Goal: Task Accomplishment & Management: Manage account settings

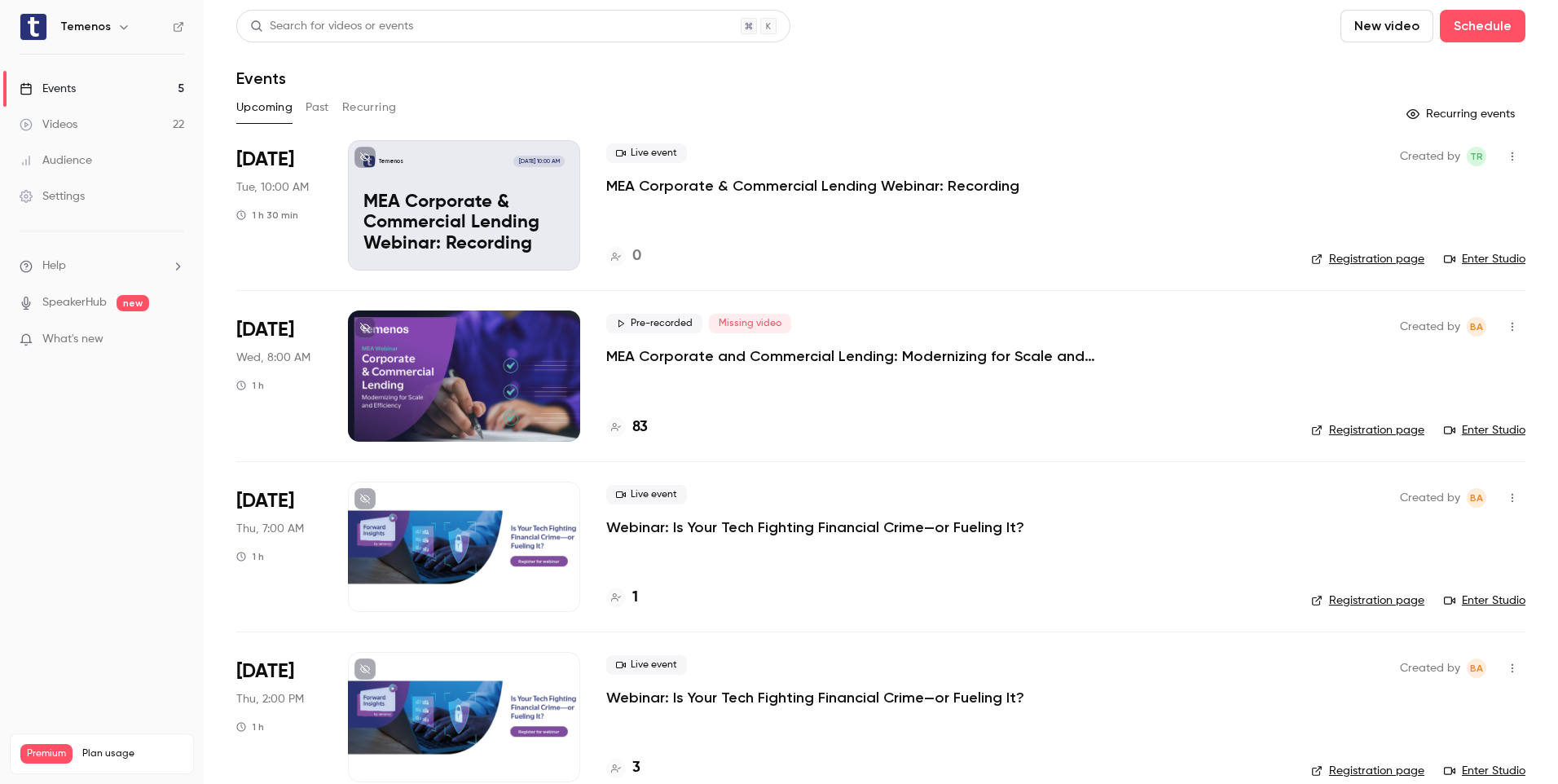
click at [1366, 597] on link "Registration page" at bounding box center [1368, 600] width 113 height 17
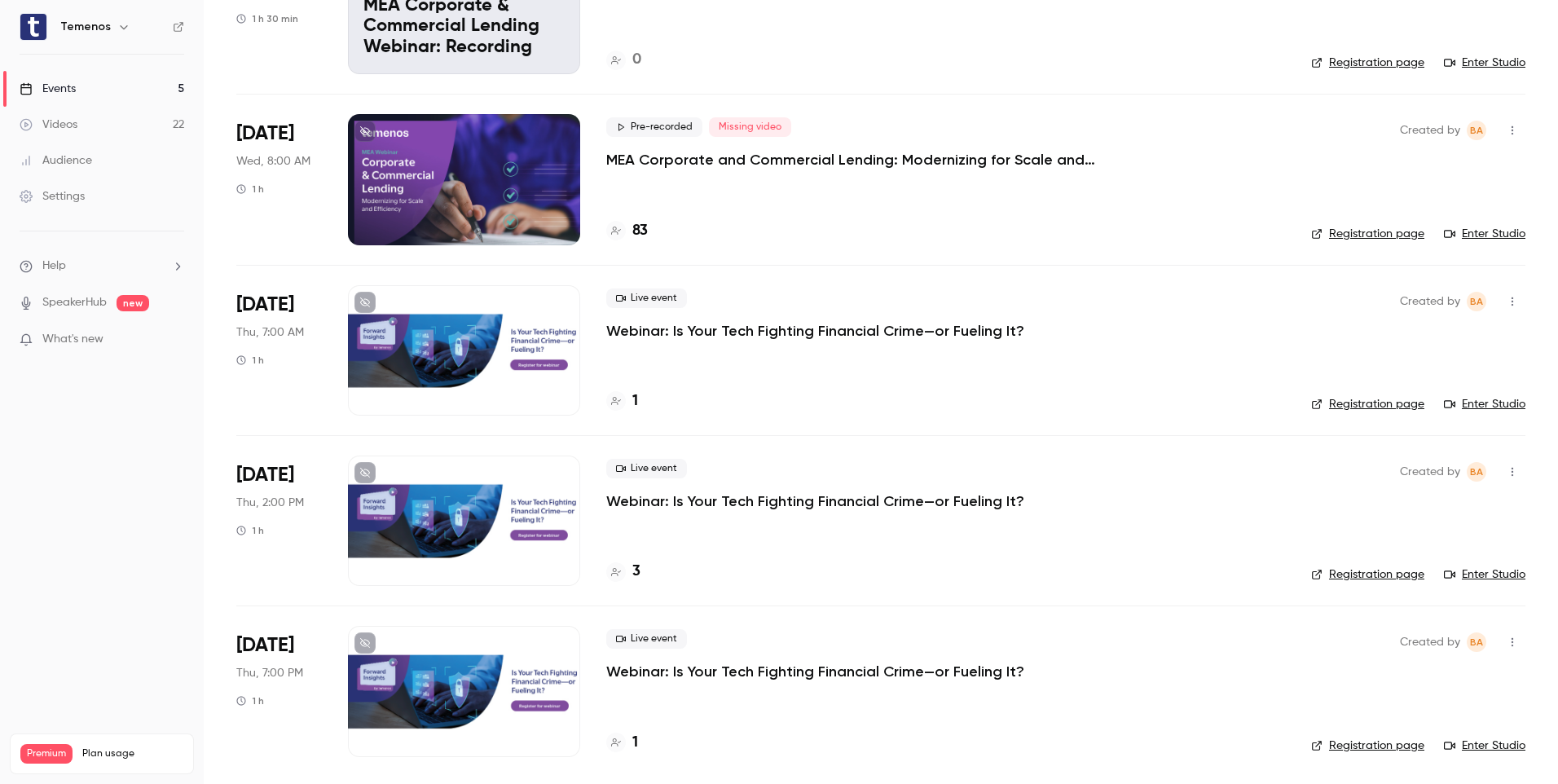
scroll to position [199, 0]
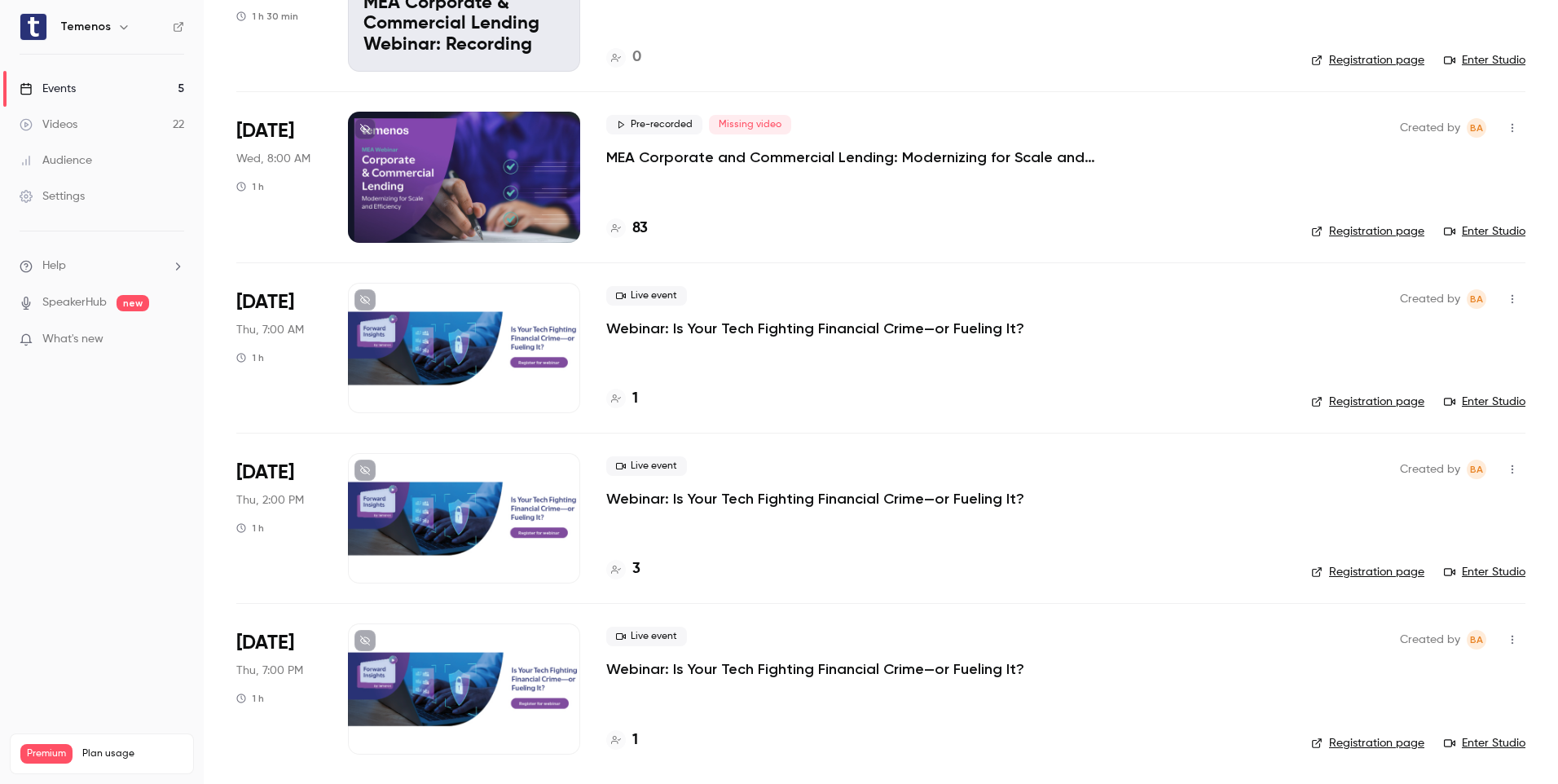
click at [849, 501] on p "Webinar: Is Your Tech Fighting Financial Crime—or Fueling It?" at bounding box center [815, 499] width 418 height 19
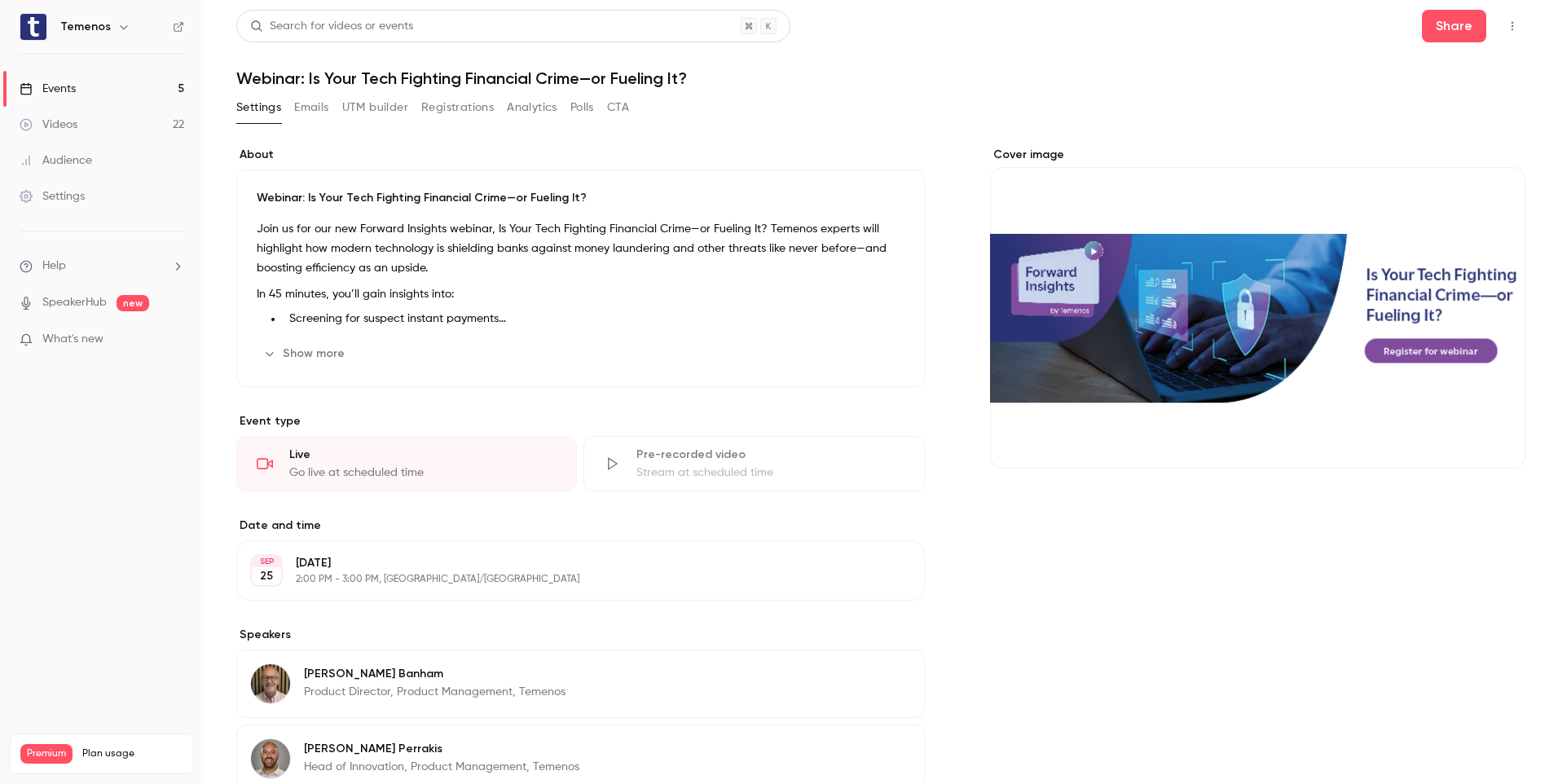
click at [264, 353] on icon "button" at bounding box center [269, 353] width 13 height 13
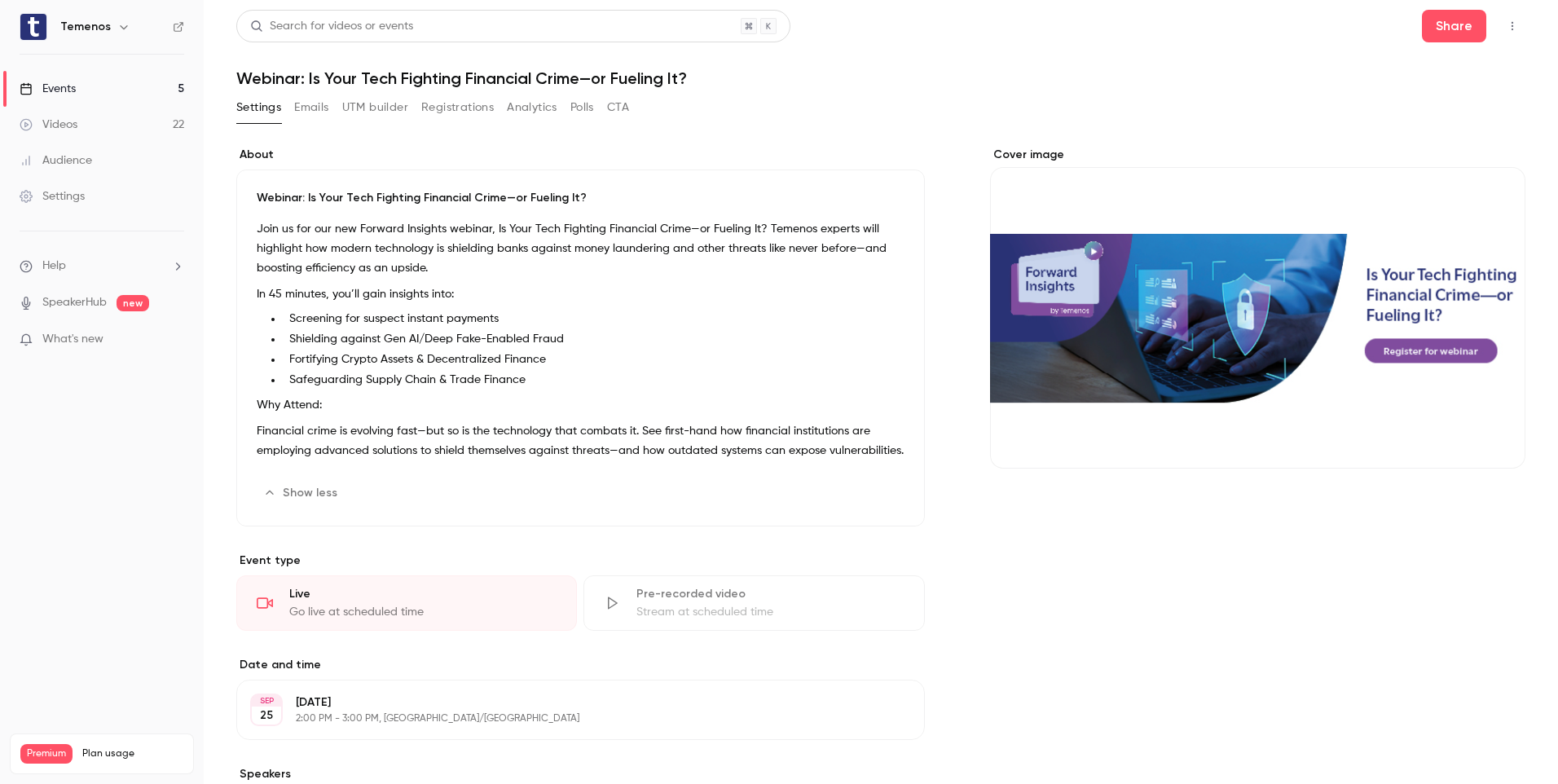
click at [881, 723] on button "Edit" at bounding box center [881, 709] width 59 height 26
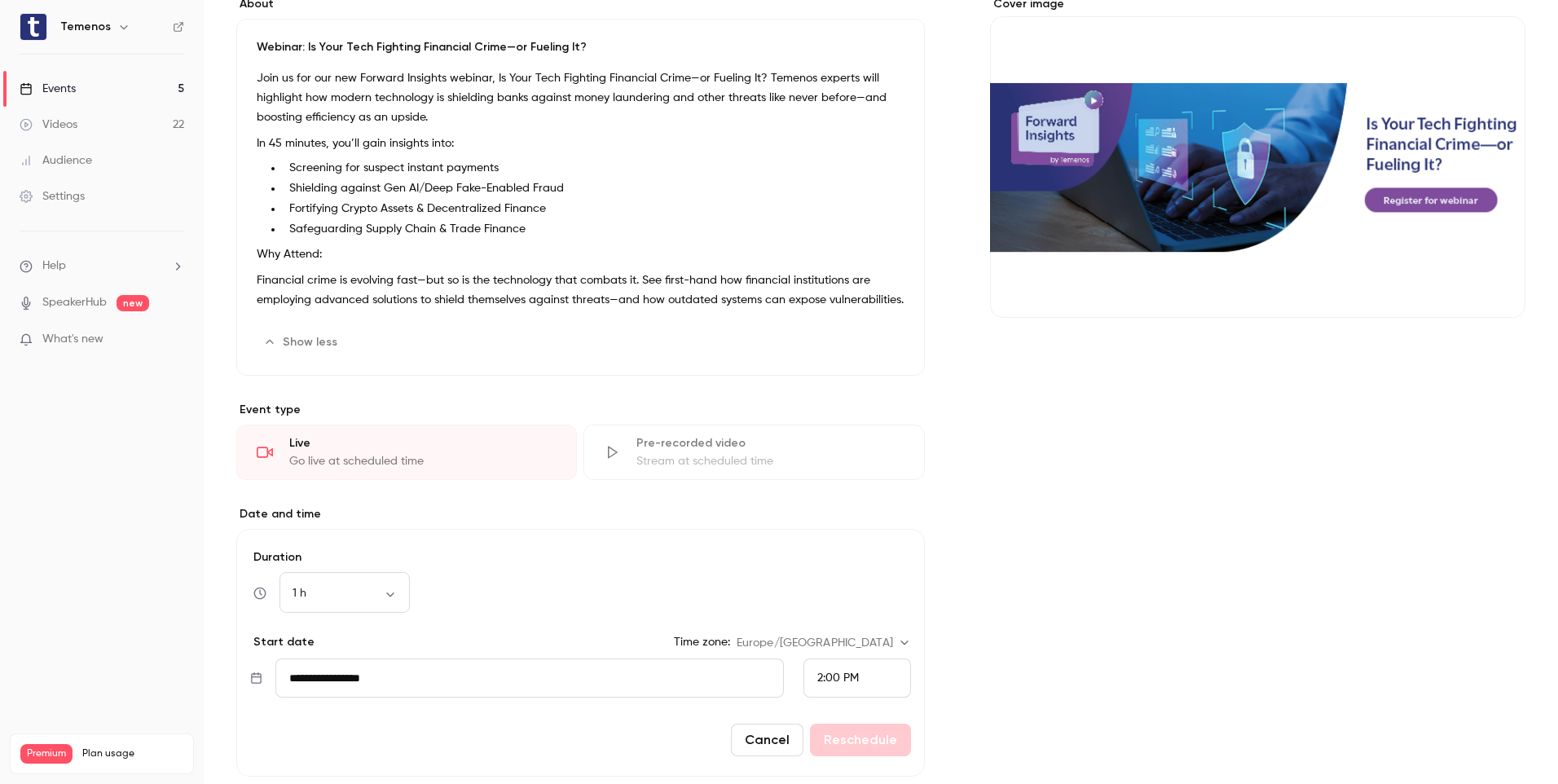
scroll to position [163, 0]
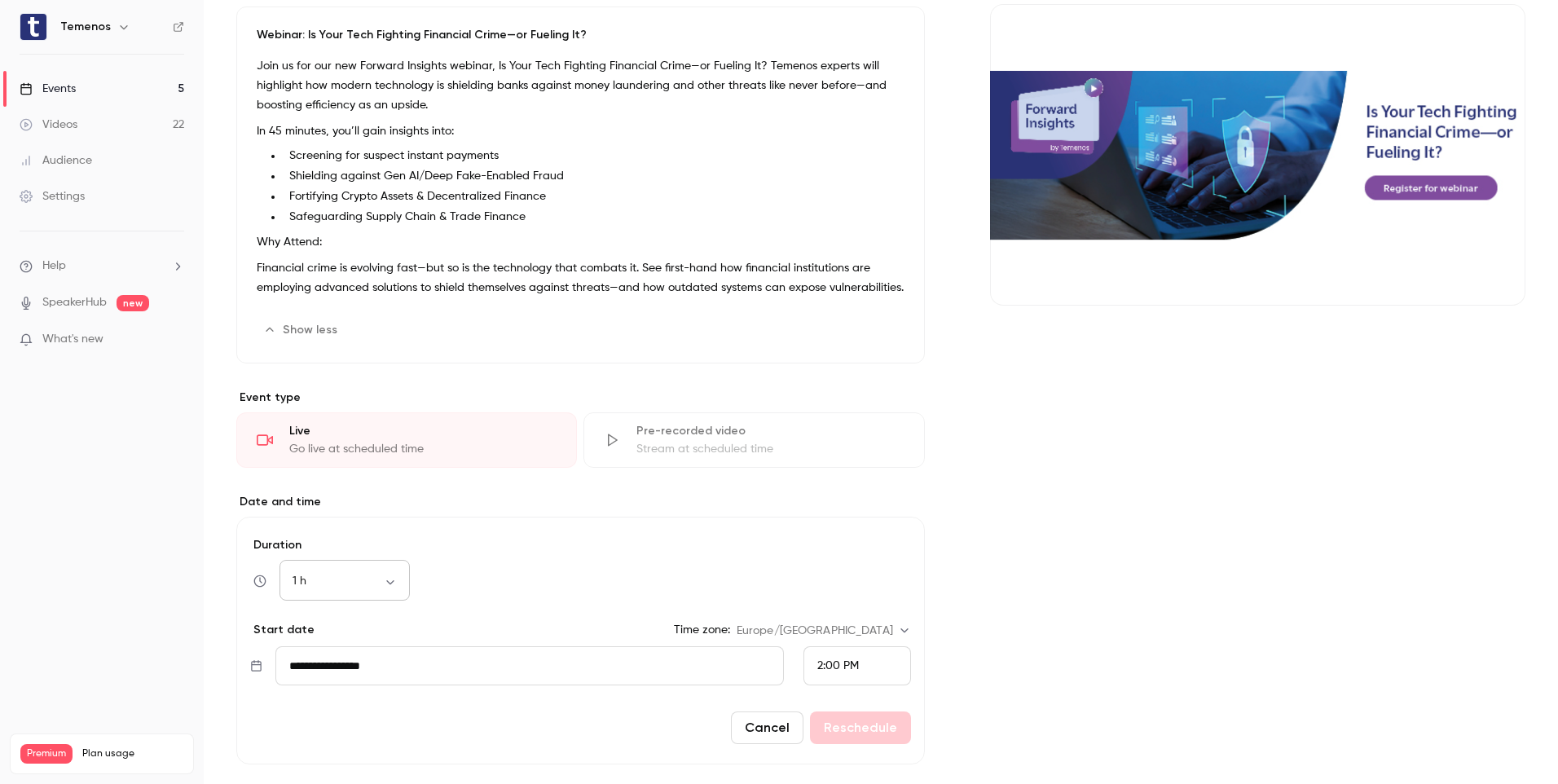
click at [397, 603] on body "Temenos Events 5 Videos 22 Audience Settings Help SpeakerHub new What's new Pre…" at bounding box center [779, 392] width 1558 height 784
click at [327, 712] on li "45 min" at bounding box center [345, 713] width 131 height 42
type input "**"
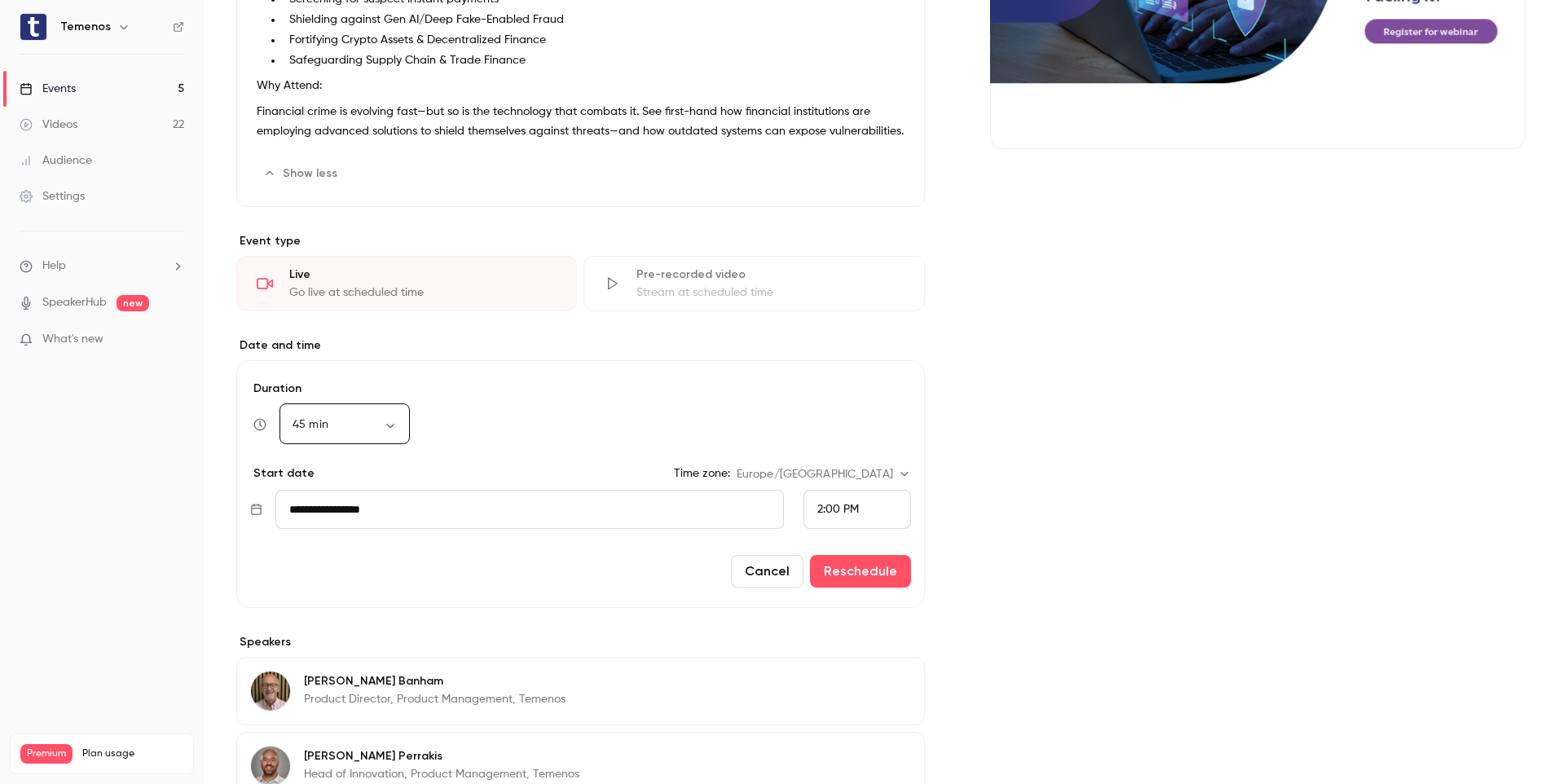
scroll to position [326, 0]
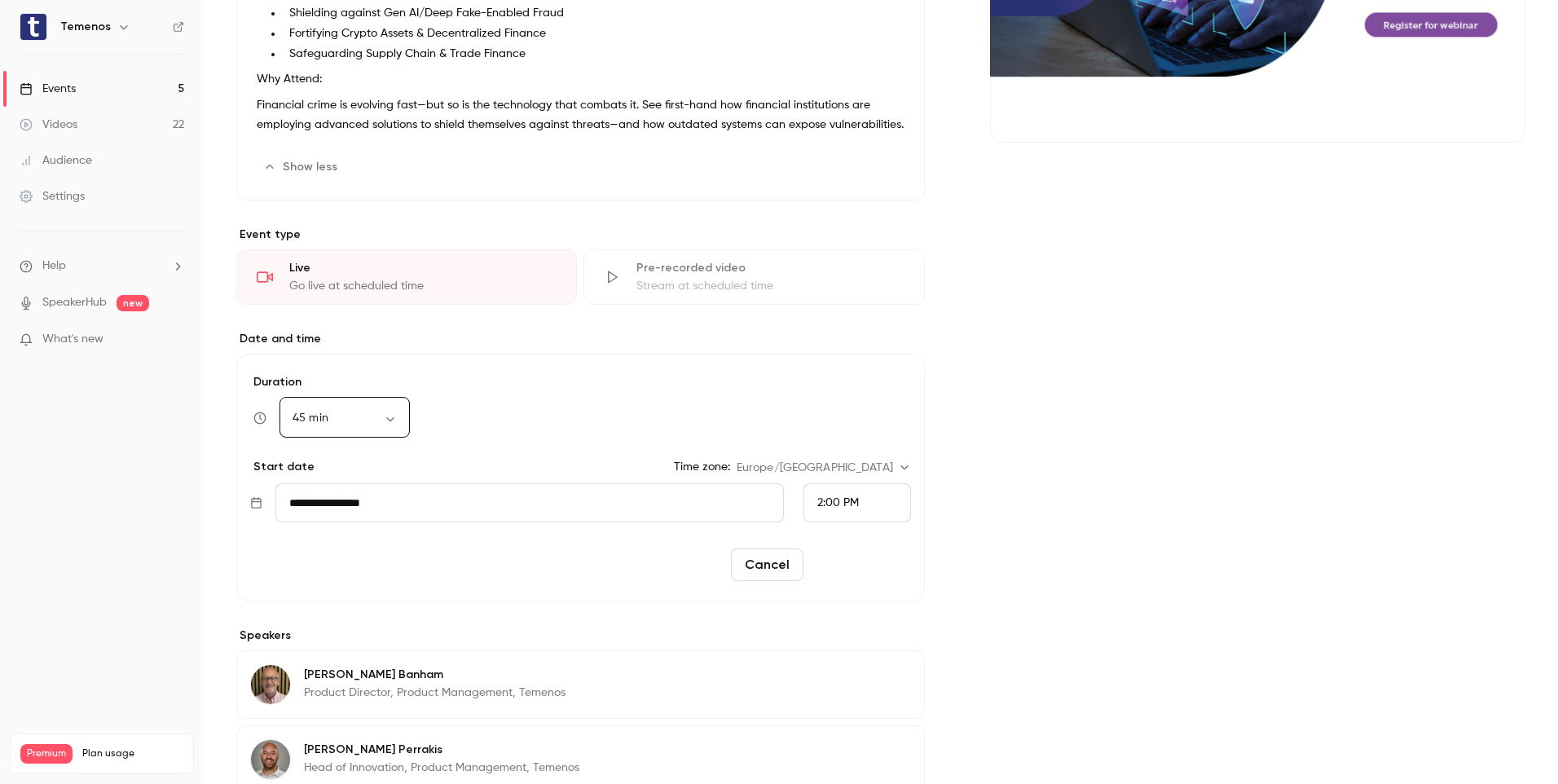
click at [882, 580] on button "Reschedule" at bounding box center [860, 564] width 101 height 32
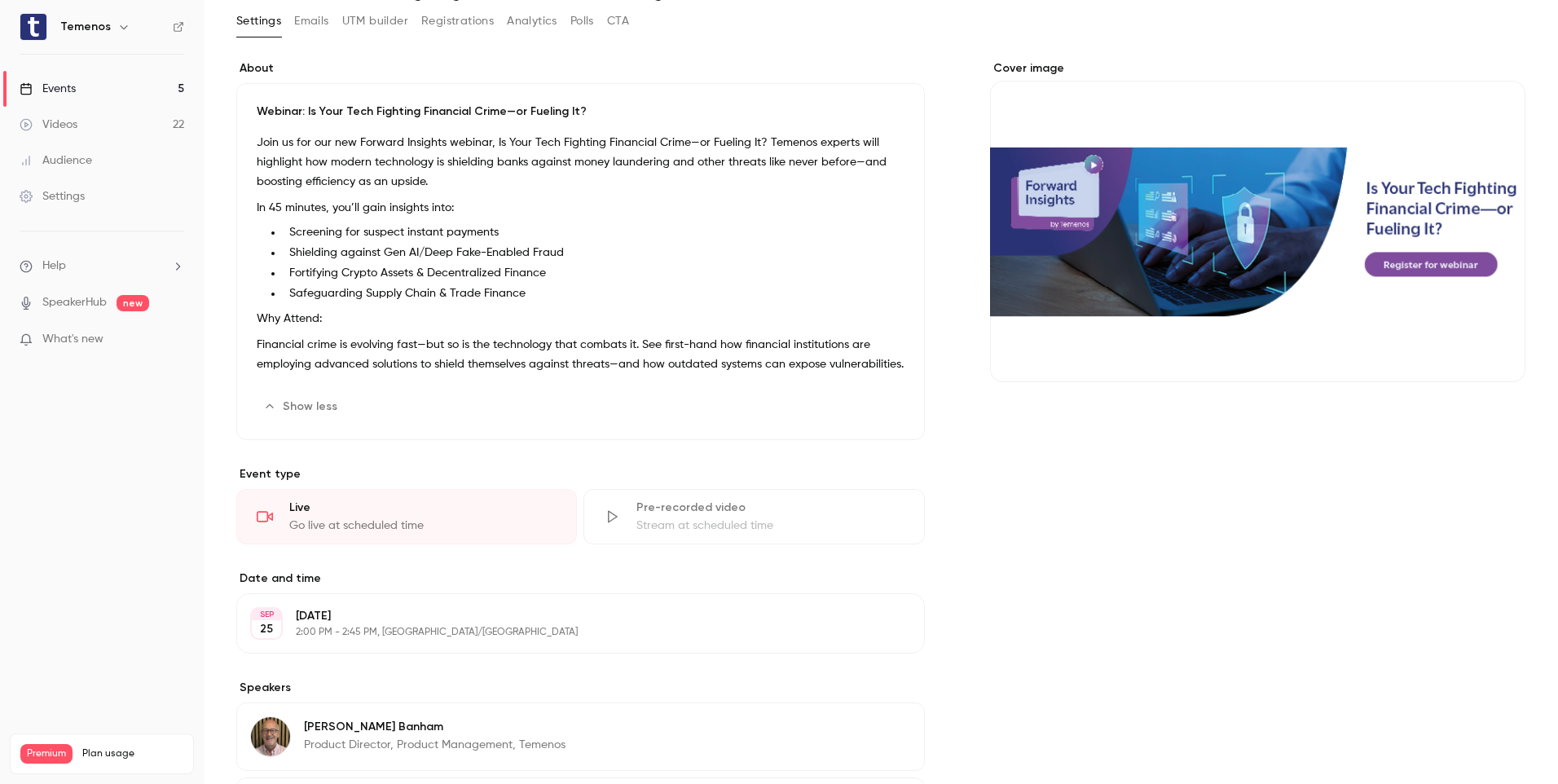
scroll to position [0, 0]
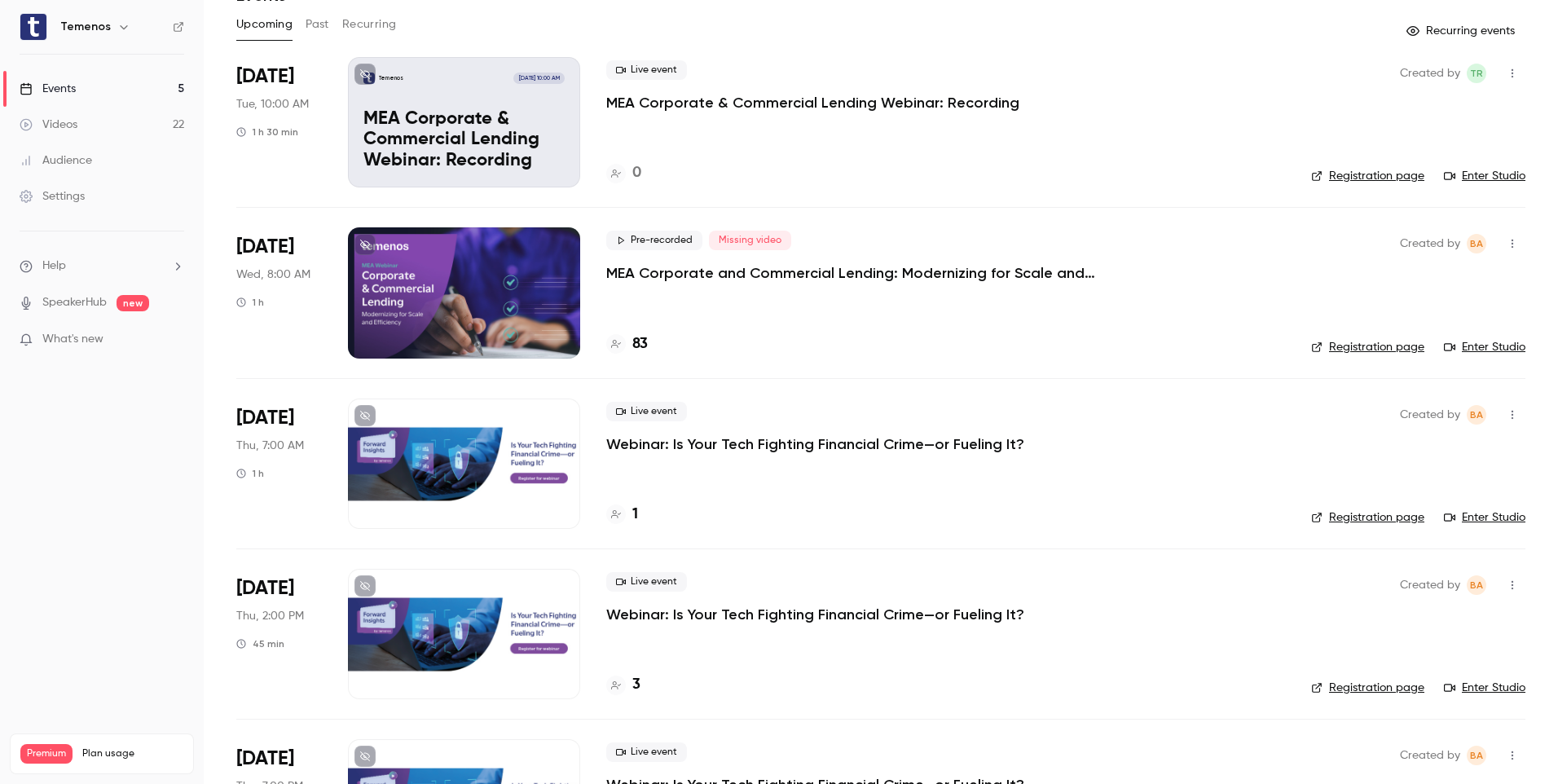
scroll to position [163, 0]
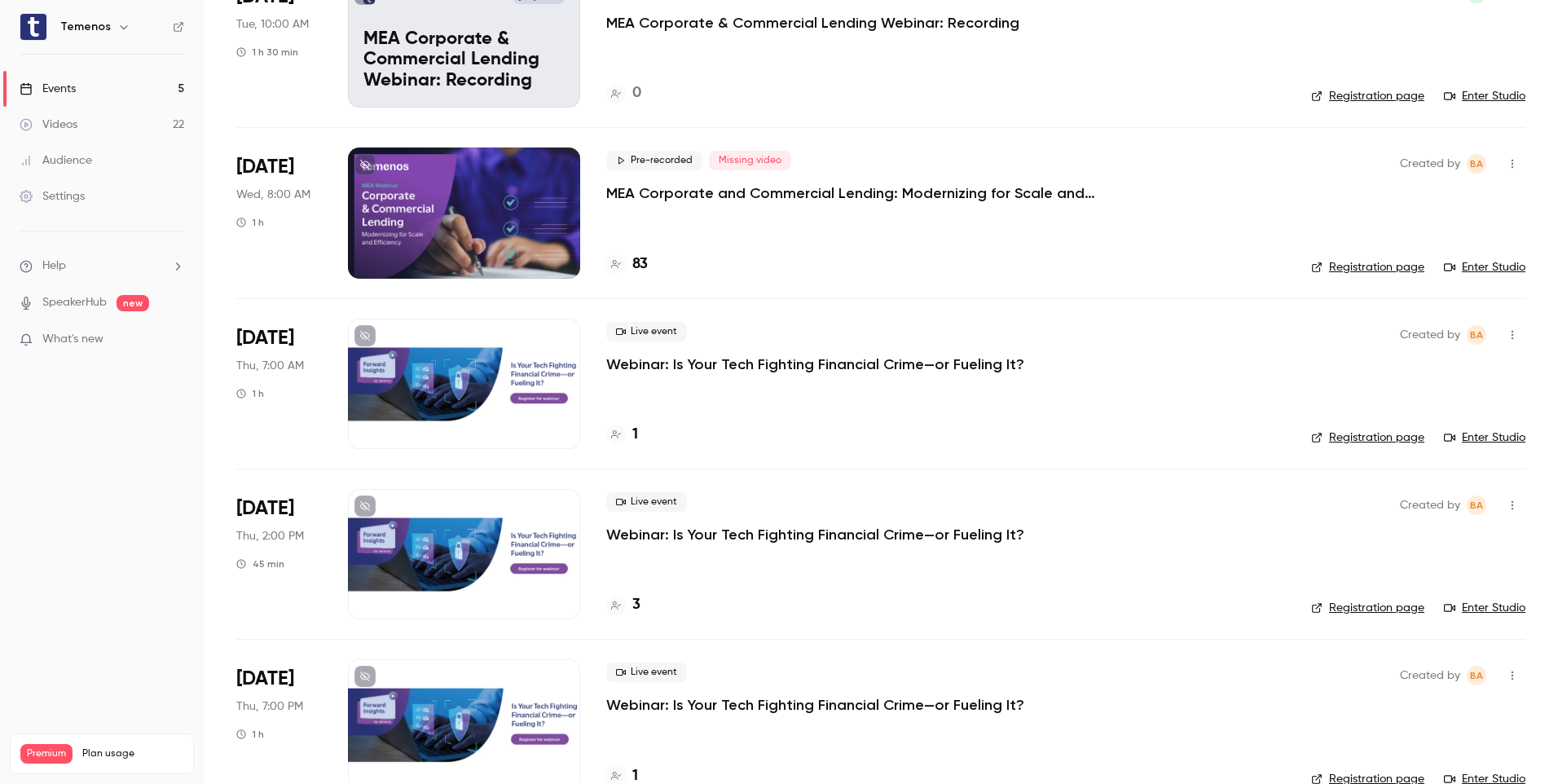
click at [1371, 613] on link "Registration page" at bounding box center [1368, 608] width 113 height 17
click at [780, 536] on p "Webinar: Is Your Tech Fighting Financial Crime—or Fueling It?" at bounding box center [815, 535] width 418 height 19
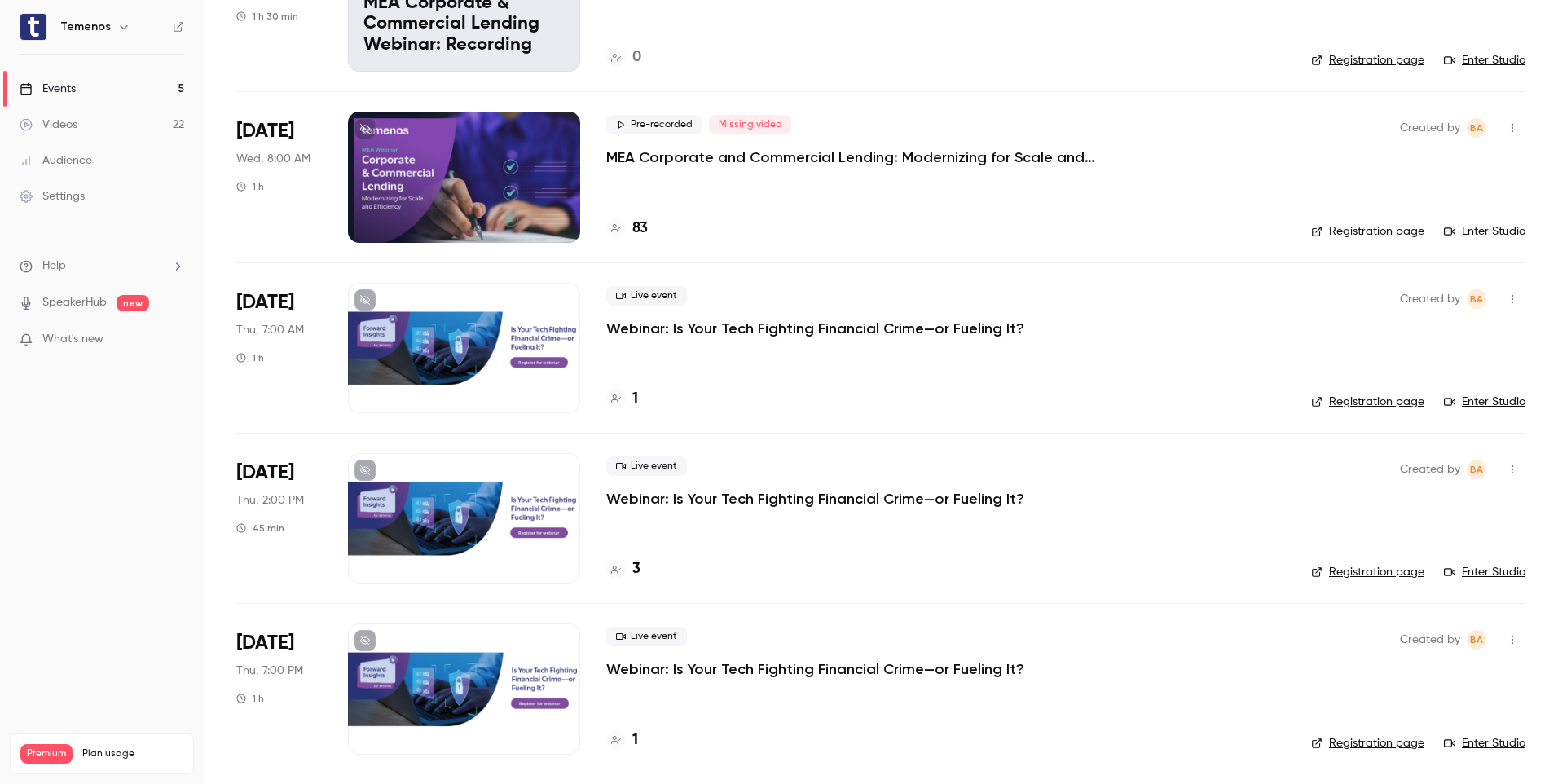
click at [835, 663] on p "Webinar: Is Your Tech Fighting Financial Crime—or Fueling It?" at bounding box center [815, 669] width 418 height 19
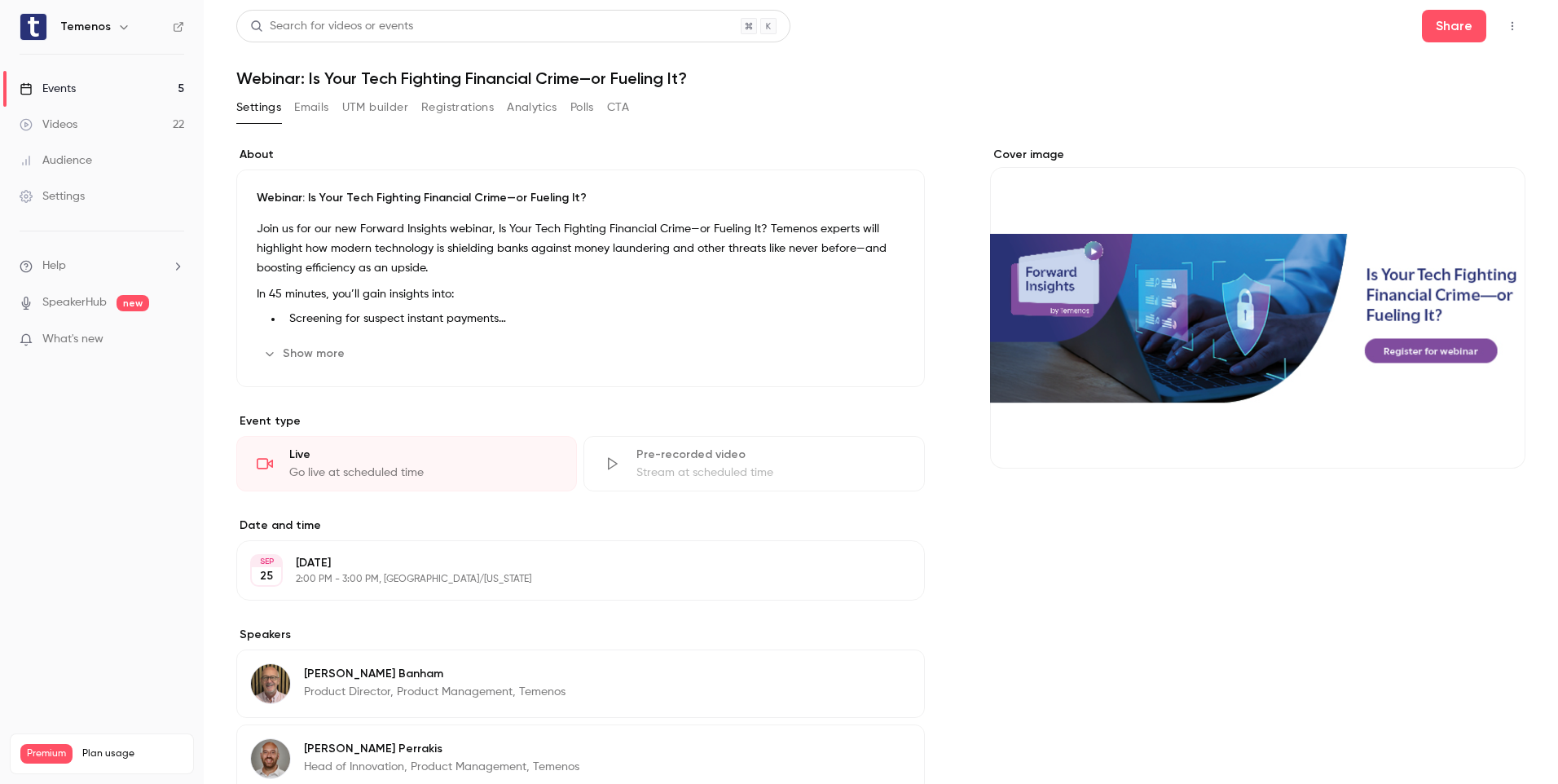
click at [877, 566] on button "Edit" at bounding box center [881, 570] width 59 height 26
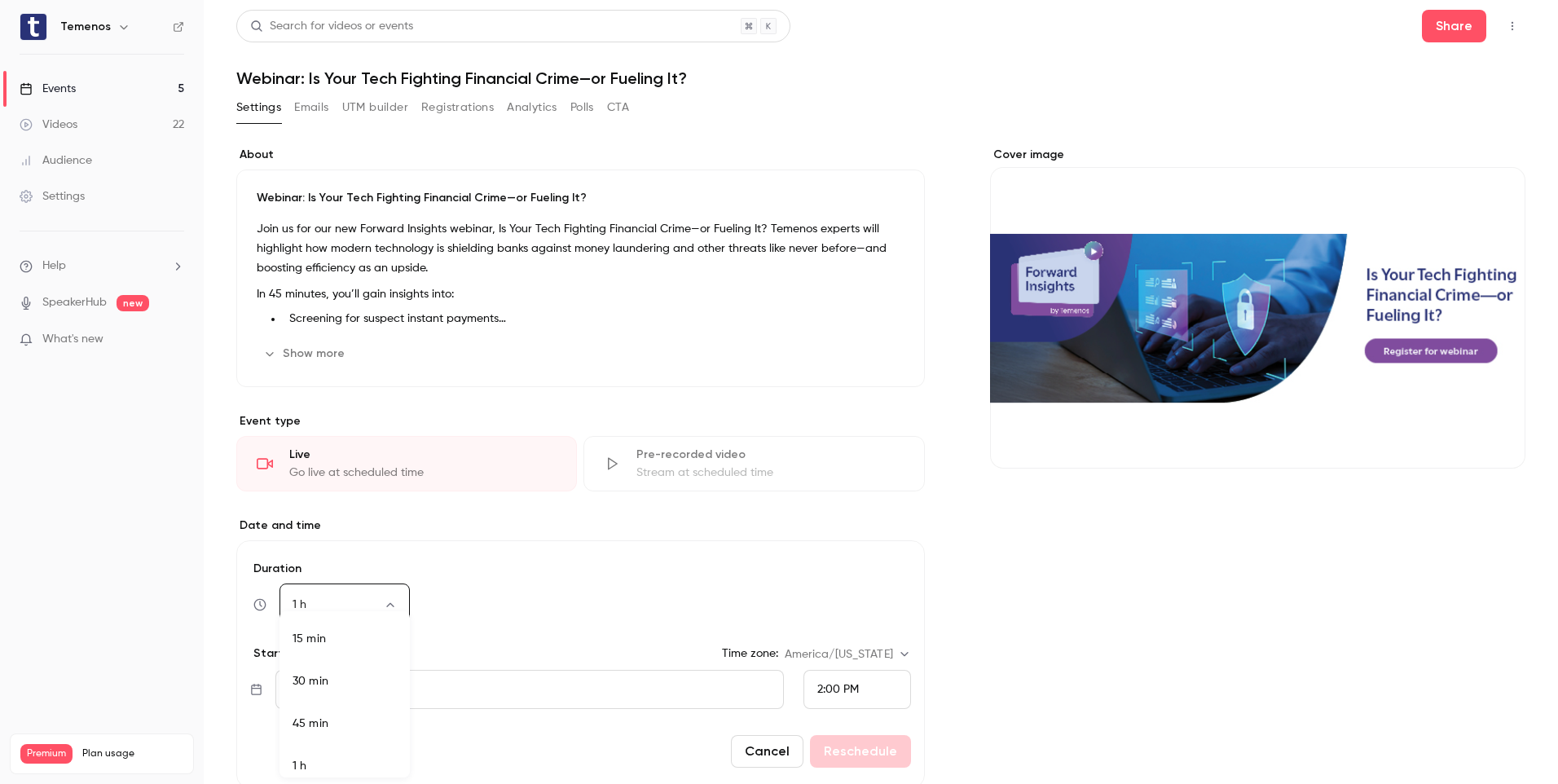
click at [386, 604] on body "Temenos Events 5 Videos 22 Audience Settings Help SpeakerHub new What's new Pre…" at bounding box center [779, 392] width 1558 height 784
click at [317, 711] on li "45 min" at bounding box center [345, 713] width 131 height 42
type input "**"
click at [858, 750] on button "Reschedule" at bounding box center [860, 751] width 101 height 32
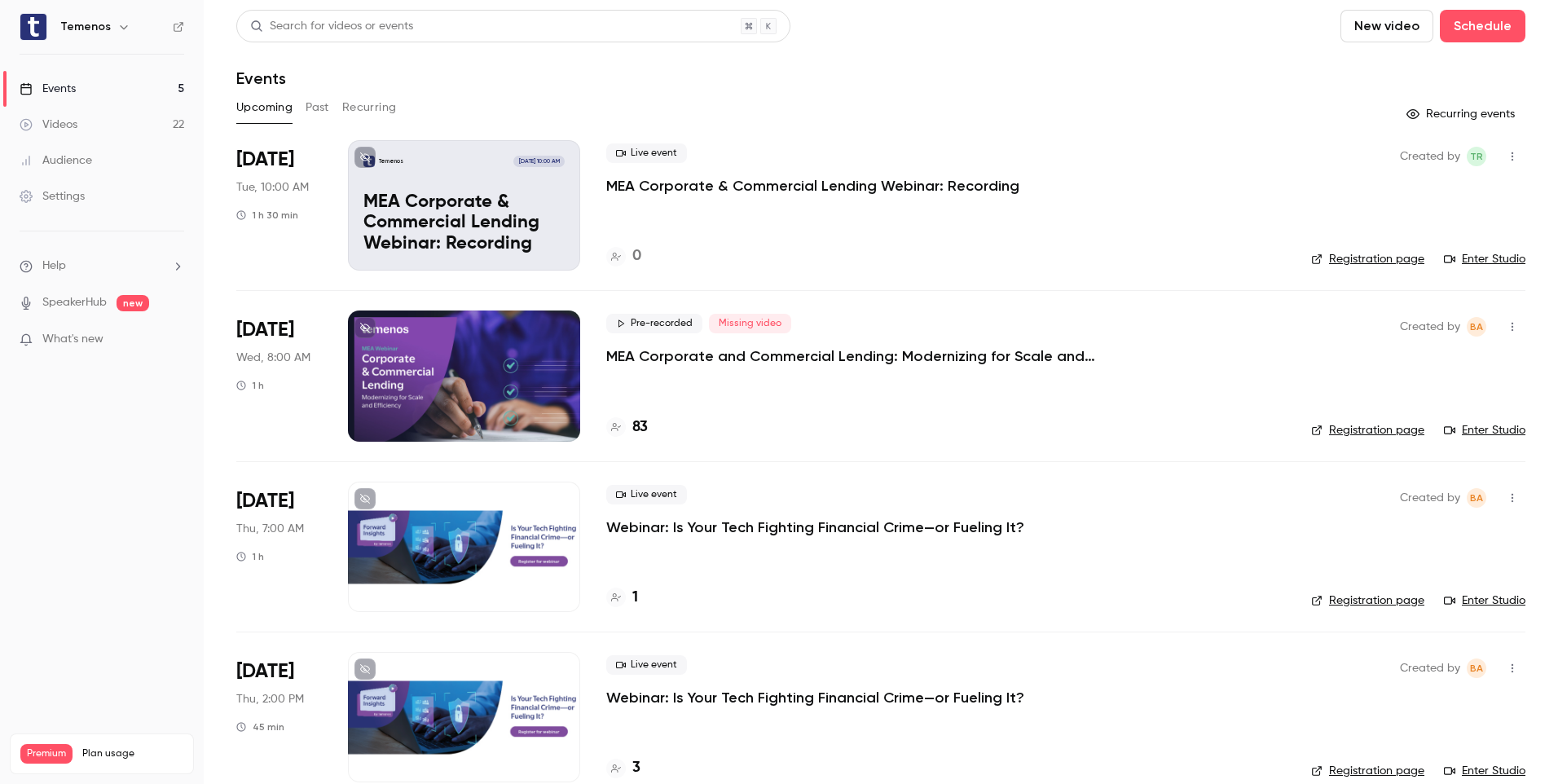
click at [798, 531] on p "Webinar: Is Your Tech Fighting Financial Crime—or Fueling It?" at bounding box center [815, 527] width 418 height 19
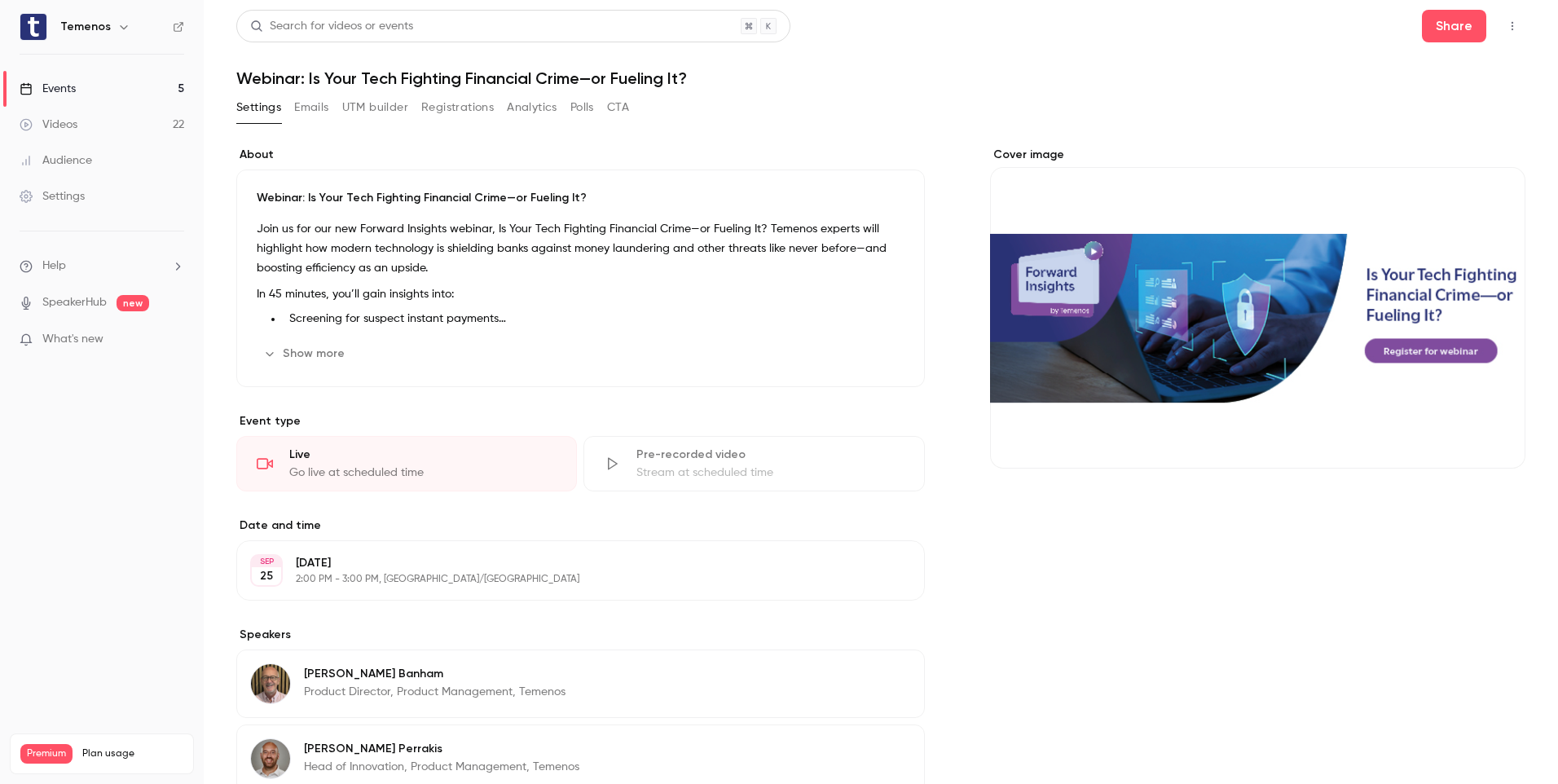
click at [893, 571] on button "Edit" at bounding box center [881, 570] width 59 height 26
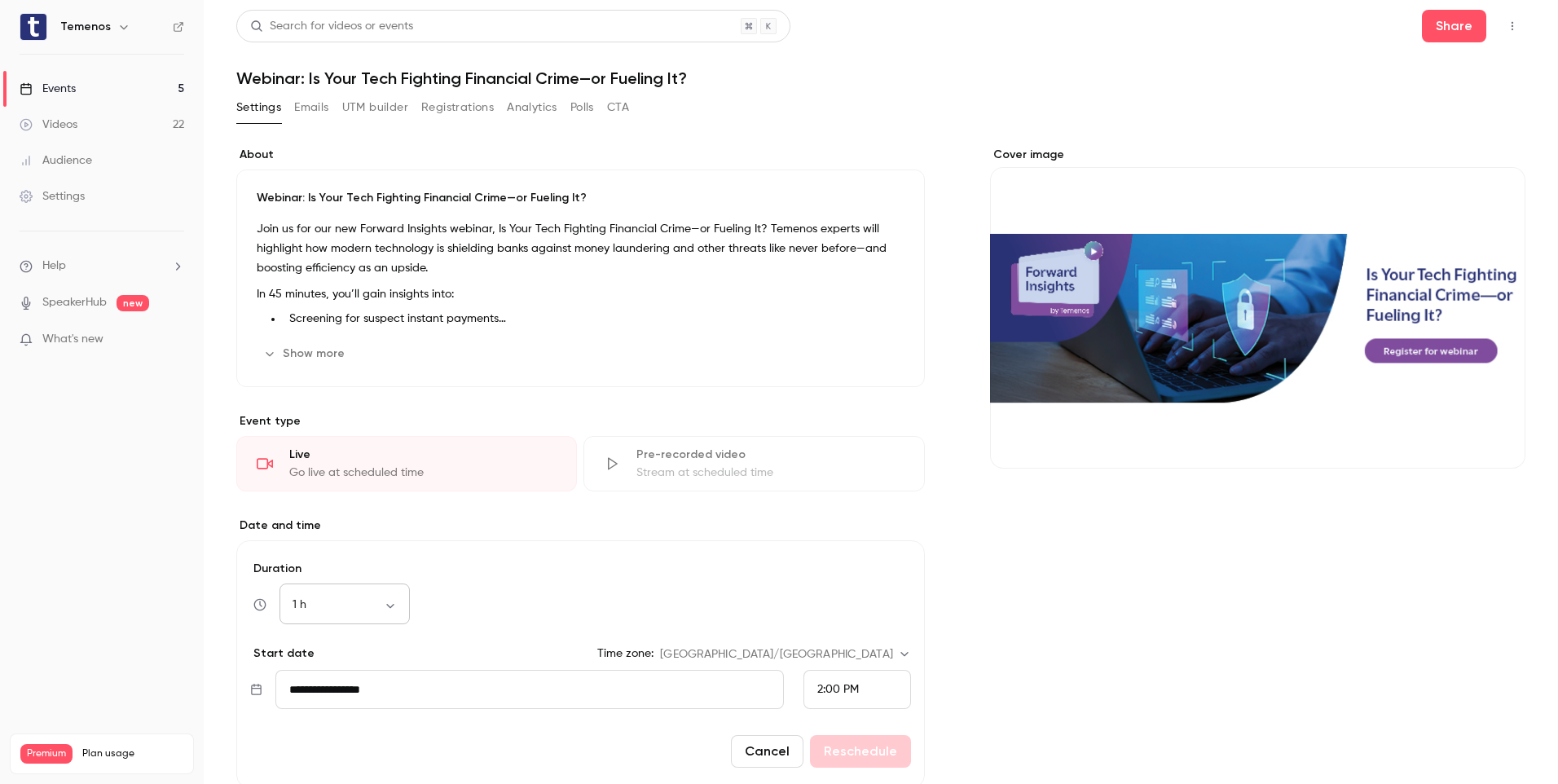
click at [397, 601] on body "Temenos Events 5 Videos 22 Audience Settings Help SpeakerHub new What's new Pre…" at bounding box center [779, 392] width 1558 height 784
click at [324, 711] on li "45 min" at bounding box center [345, 713] width 131 height 42
type input "**"
click at [877, 742] on button "Reschedule" at bounding box center [860, 751] width 101 height 32
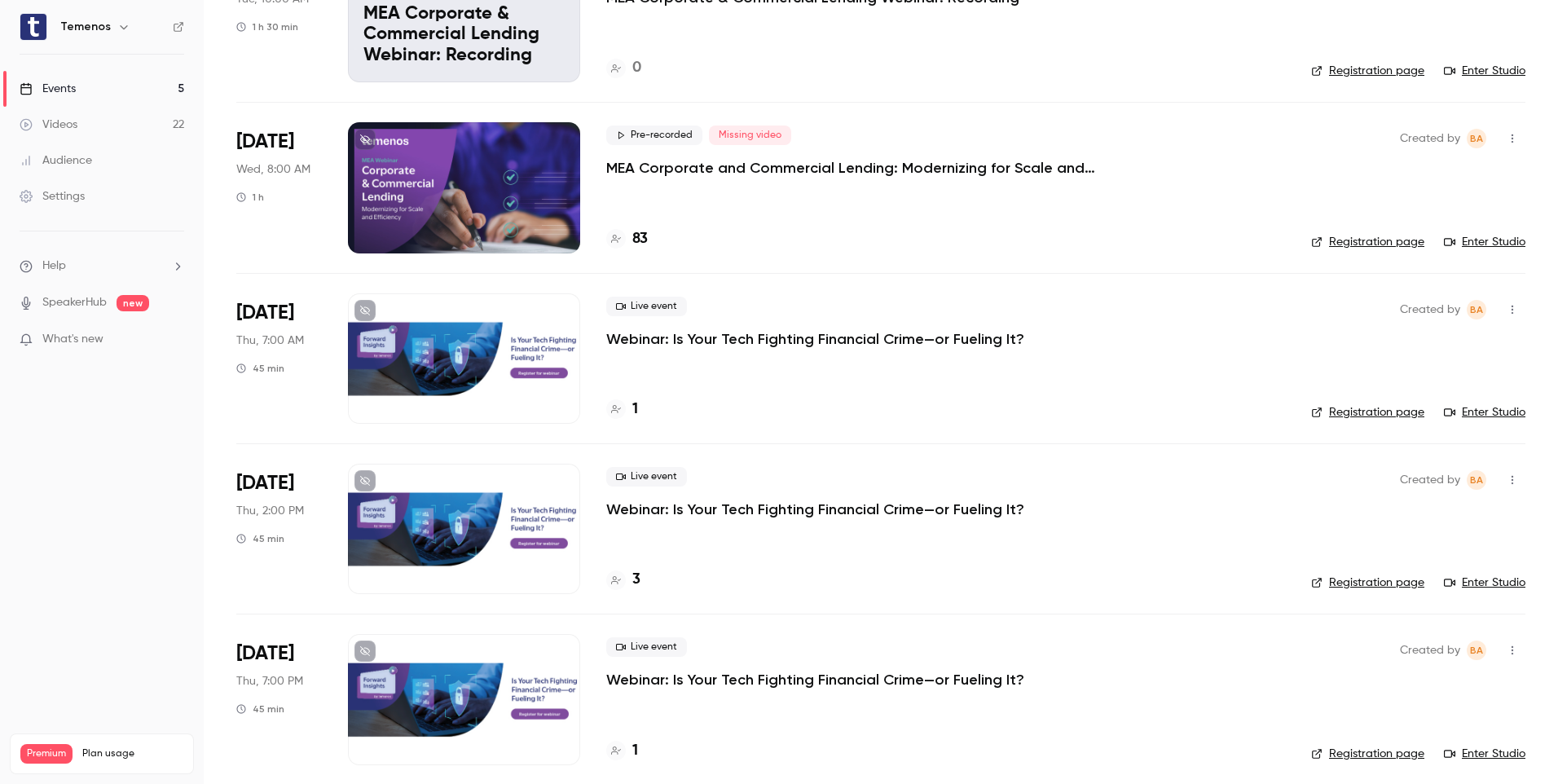
scroll to position [199, 0]
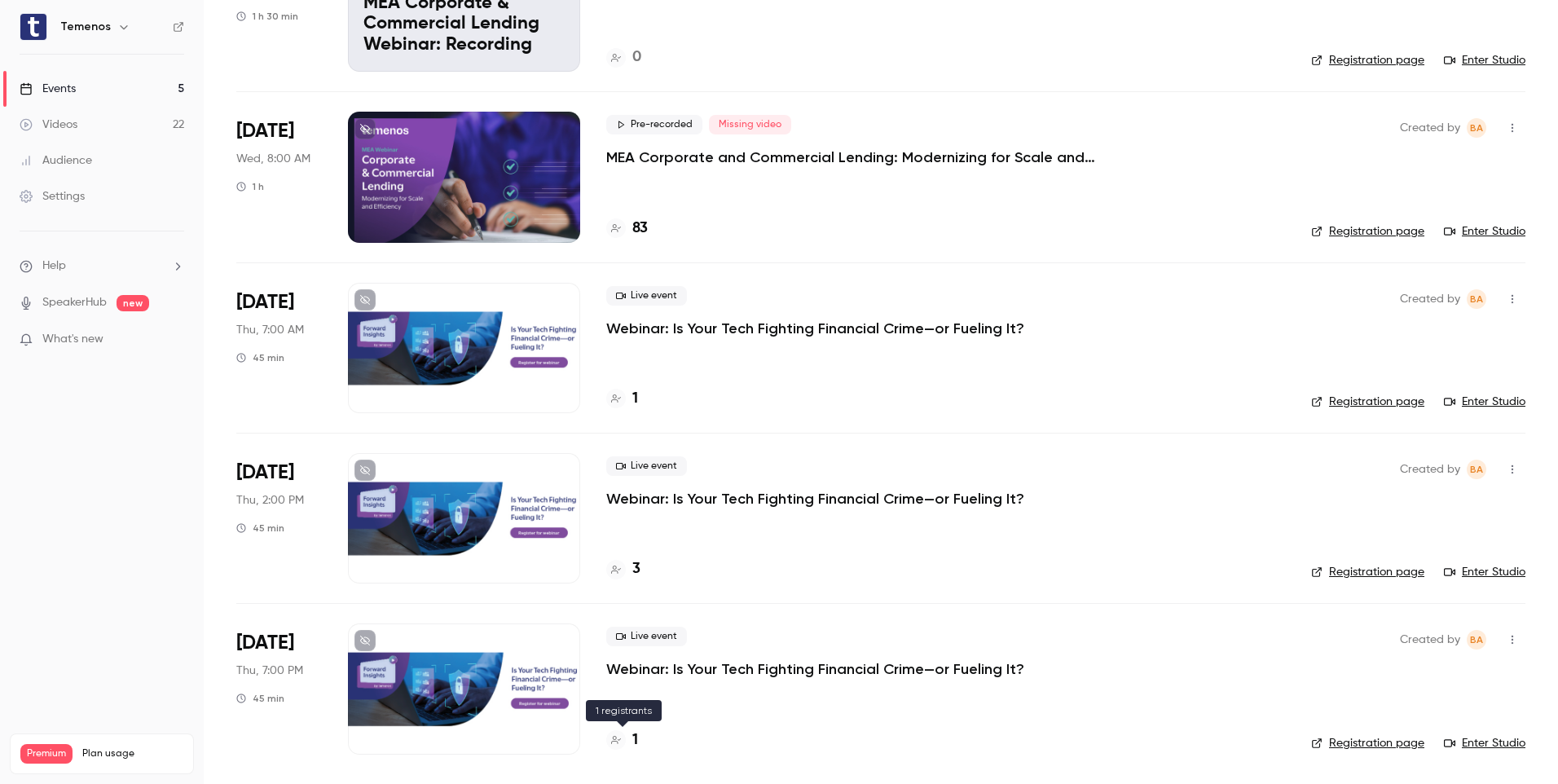
click at [633, 743] on h4 "1" at bounding box center [635, 740] width 6 height 22
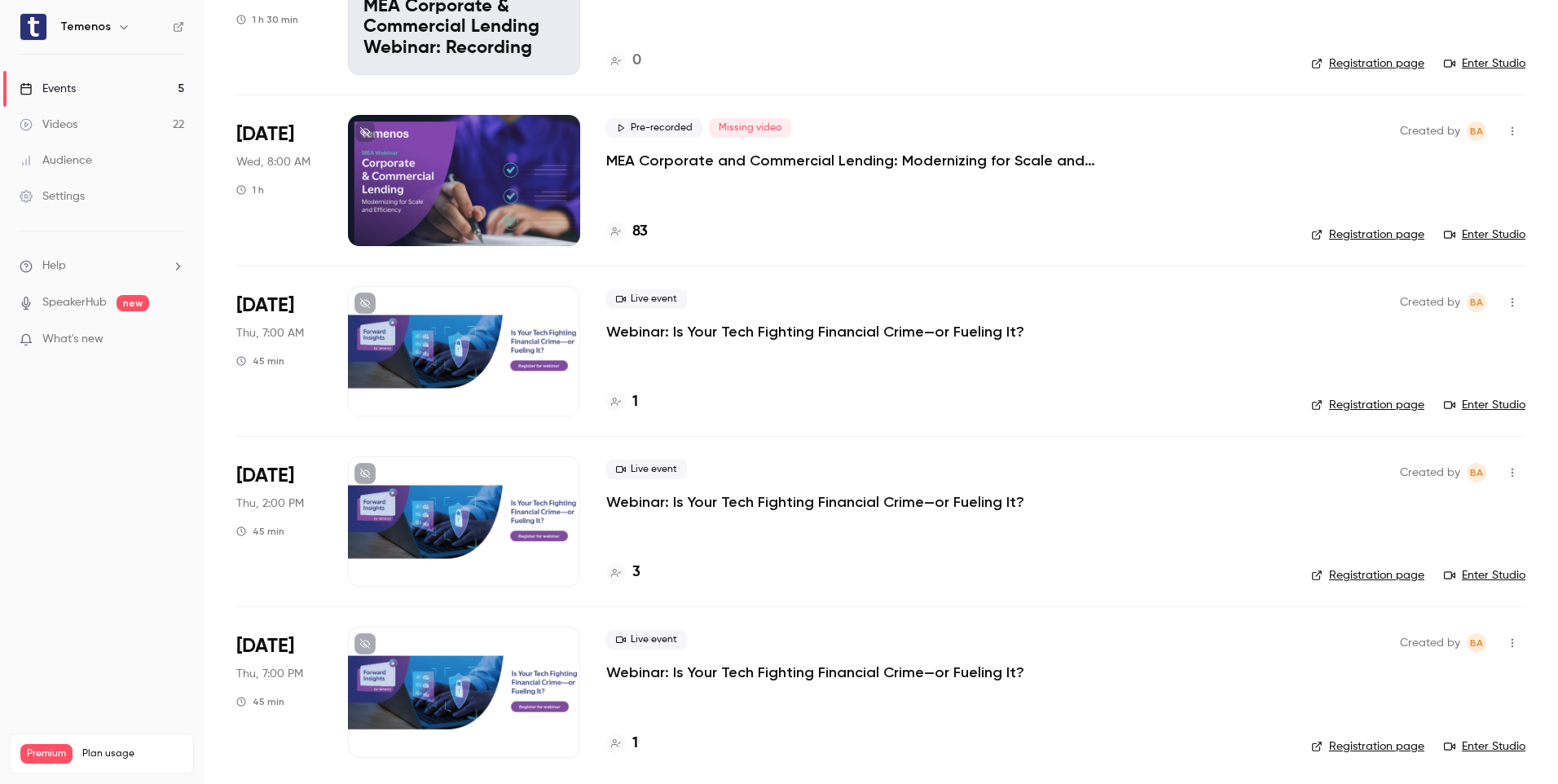
scroll to position [199, 0]
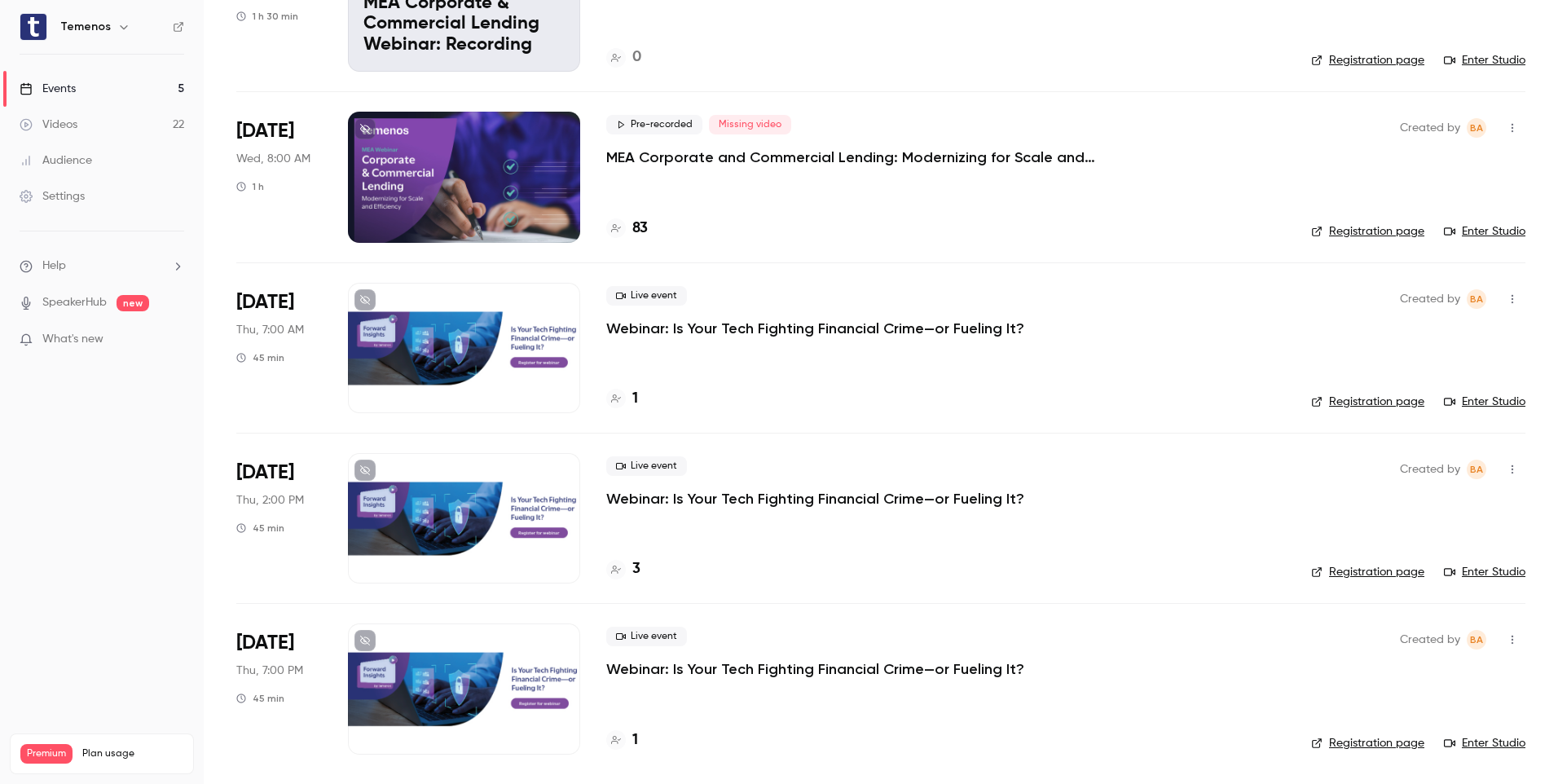
click at [696, 331] on p "Webinar: Is Your Tech Fighting Financial Crime—or Fueling It?" at bounding box center [815, 328] width 418 height 19
click at [632, 397] on h4 "1" at bounding box center [635, 398] width 6 height 22
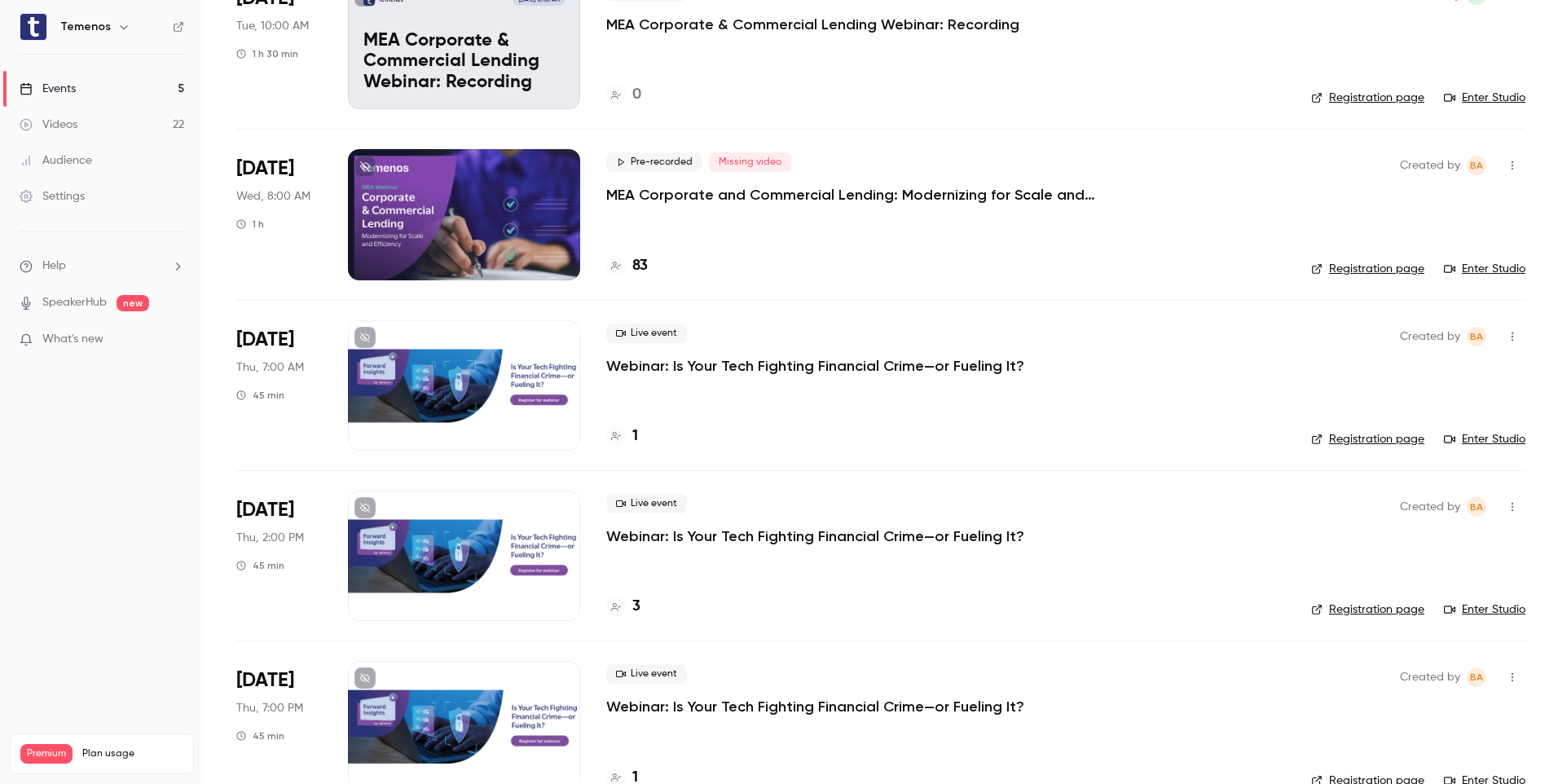
scroll to position [163, 0]
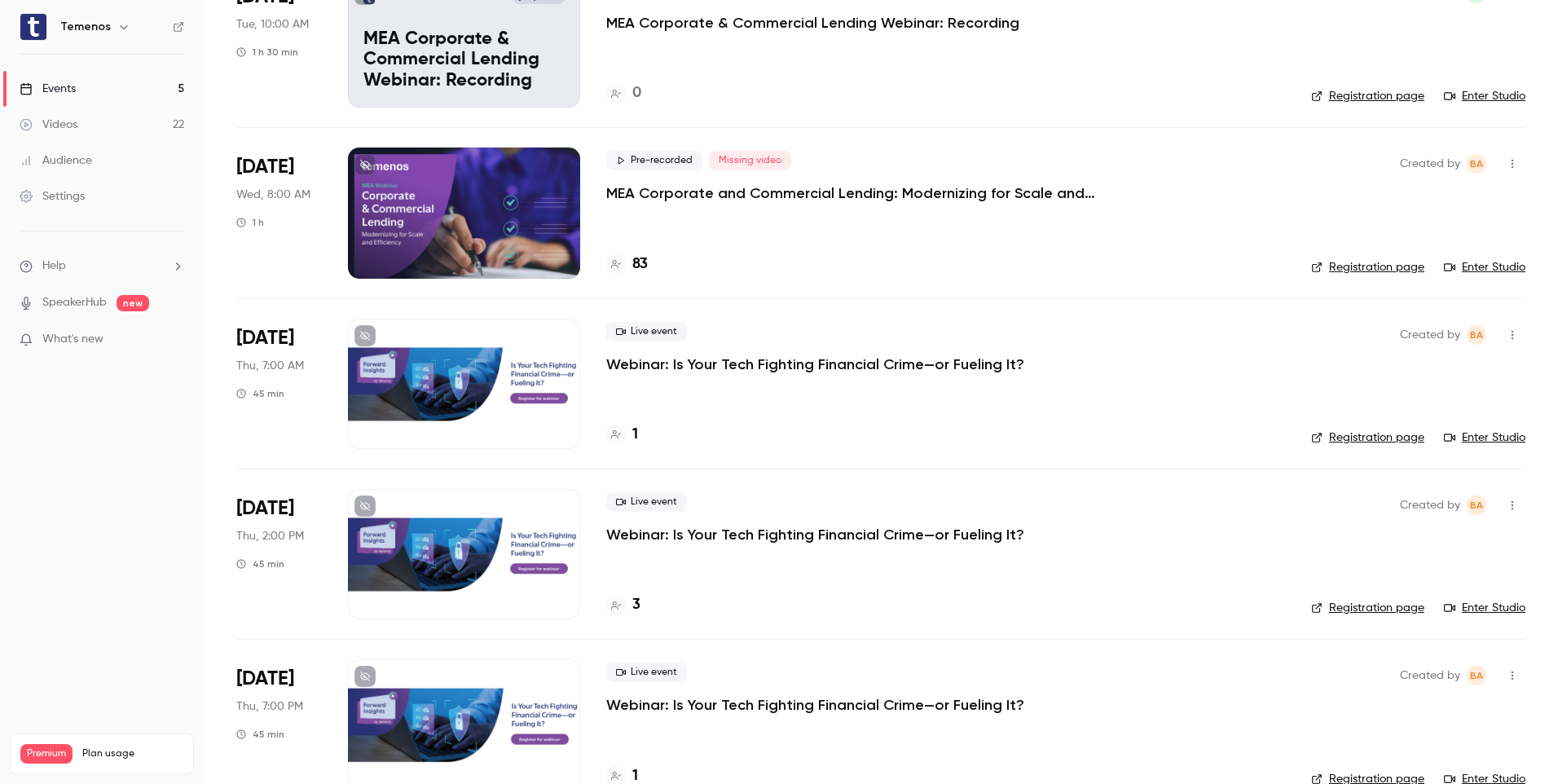
click at [633, 608] on h4 "3" at bounding box center [636, 605] width 8 height 22
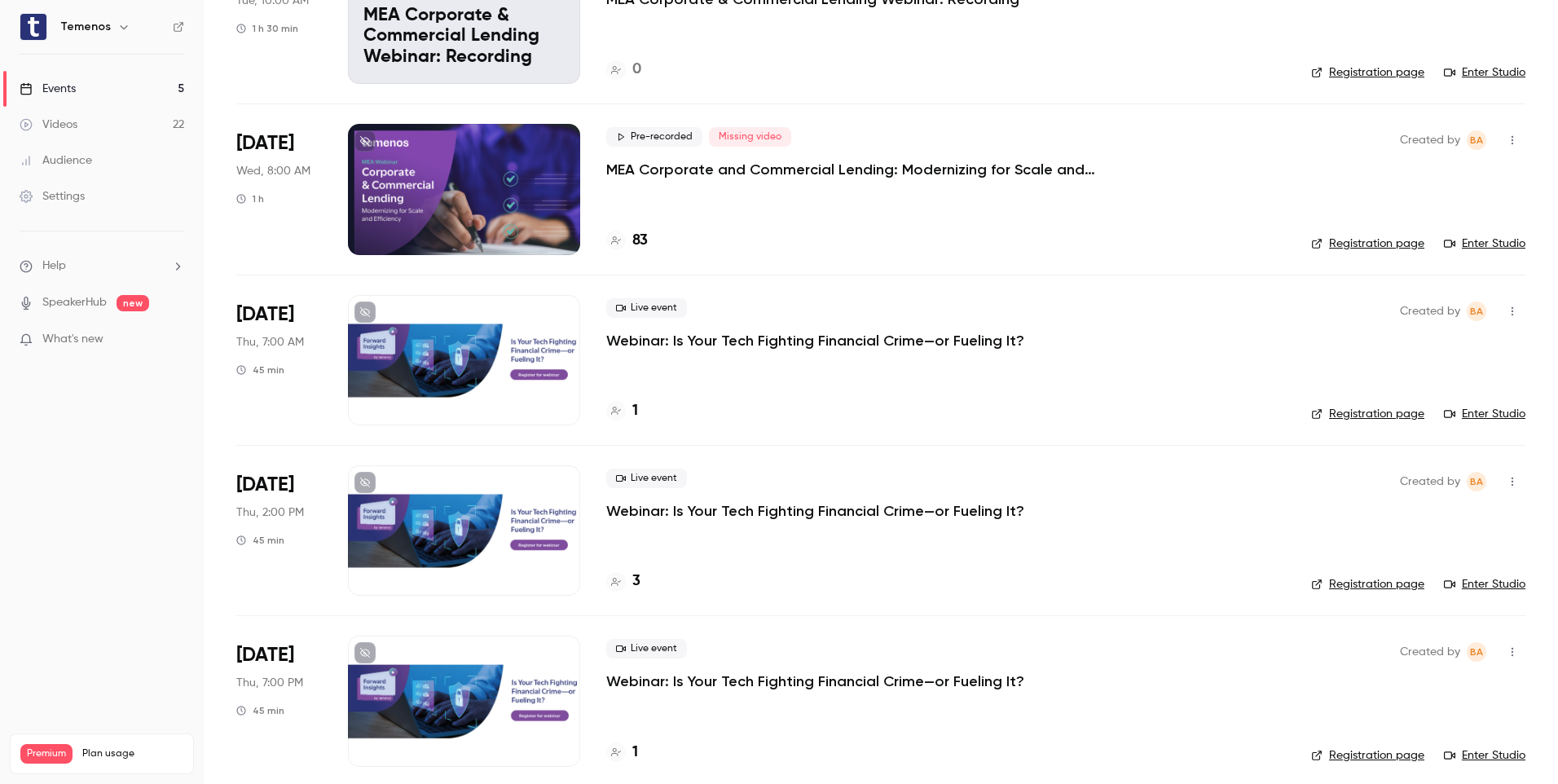
scroll to position [199, 0]
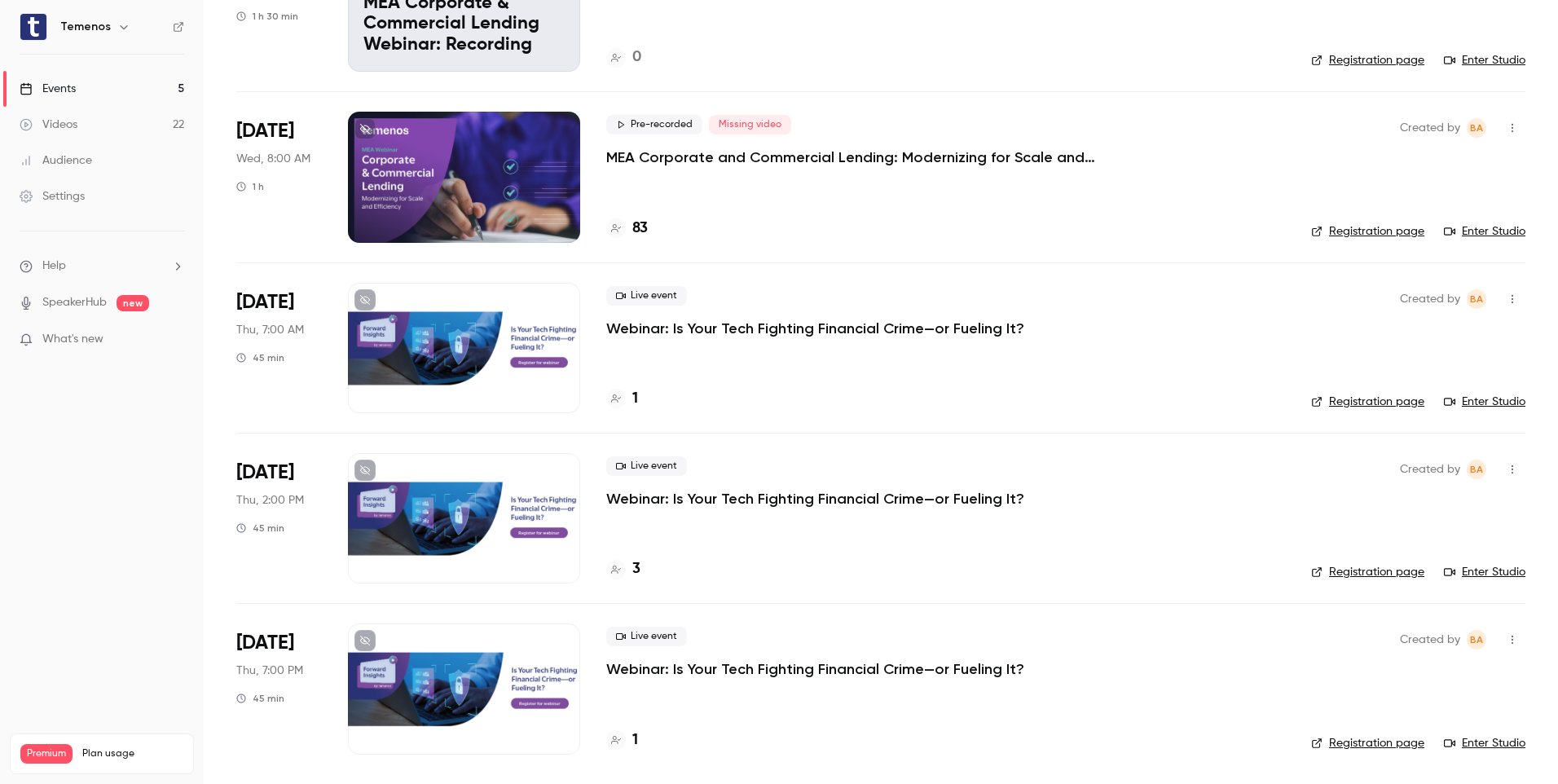
click at [1500, 290] on button "button" at bounding box center [1512, 299] width 26 height 26
click at [1161, 347] on div at bounding box center [779, 392] width 1558 height 784
click at [1464, 399] on link "Enter Studio" at bounding box center [1485, 401] width 82 height 17
